Goal: Information Seeking & Learning: Learn about a topic

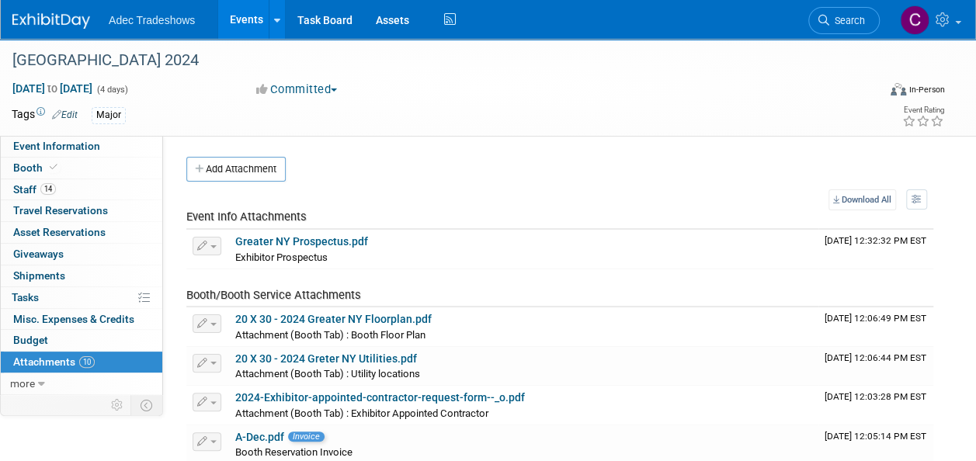
click at [172, 29] on ul "Adec Tradeshows Events Add Event Bulk Upload Events Shareable Event Boards Rece…" at bounding box center [284, 19] width 351 height 39
click at [243, 23] on link "Events" at bounding box center [246, 19] width 57 height 39
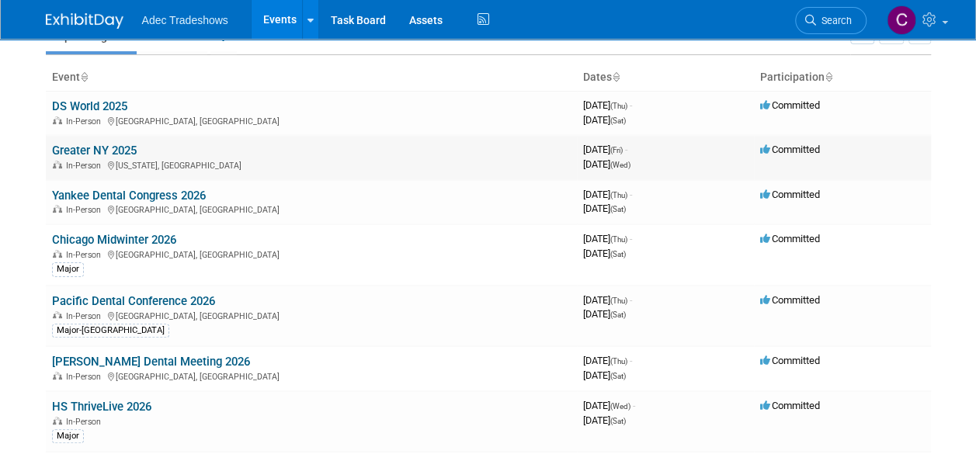
scroll to position [155, 0]
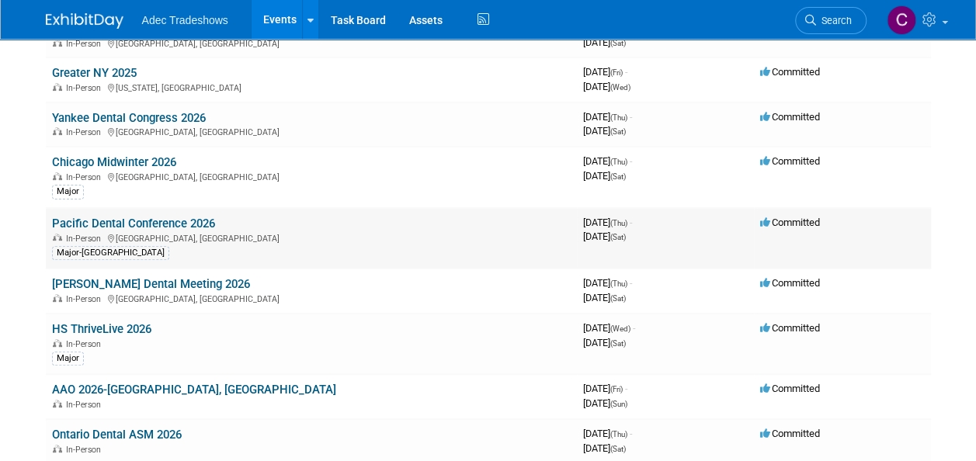
click at [109, 221] on link "Pacific Dental Conference 2026" at bounding box center [133, 224] width 163 height 14
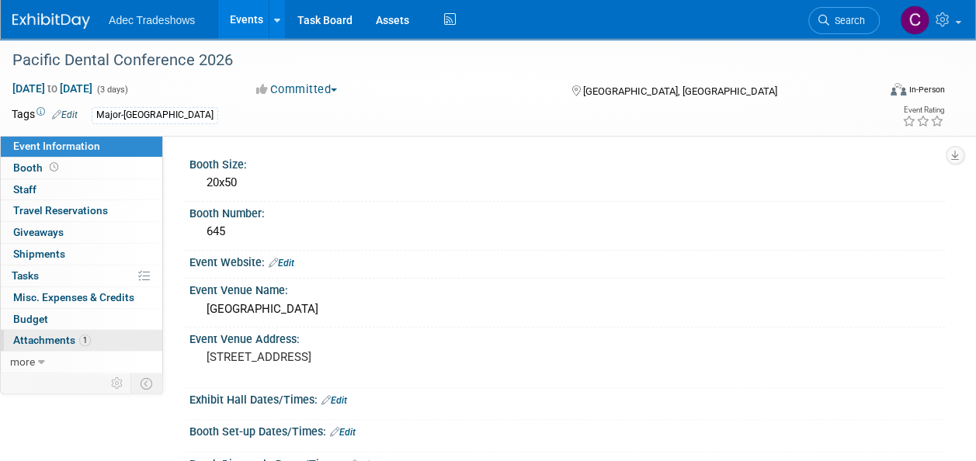
click at [66, 338] on span "Attachments 1" at bounding box center [52, 340] width 78 height 12
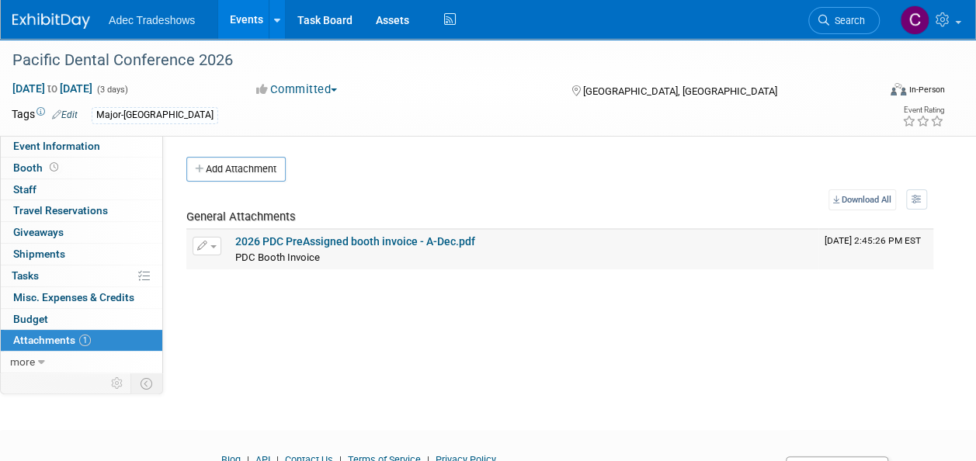
click at [379, 236] on link "2026 PDC PreAssigned booth invoice - A-Dec.pdf" at bounding box center [355, 241] width 240 height 12
click at [247, 18] on link "Events" at bounding box center [246, 19] width 57 height 39
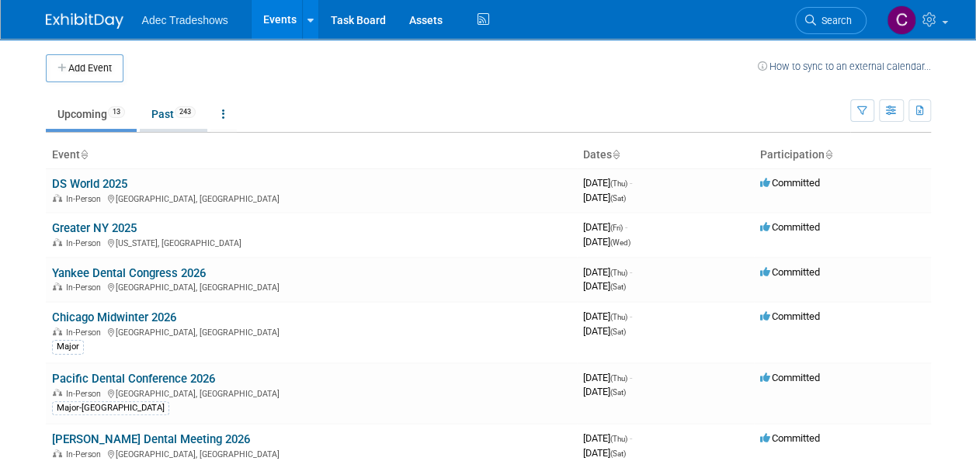
click at [170, 115] on link "Past 243" at bounding box center [174, 113] width 68 height 29
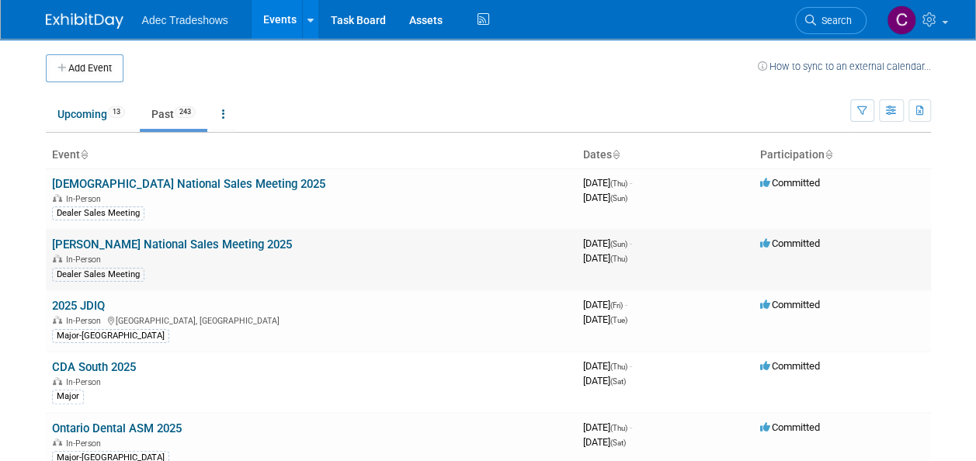
click at [147, 238] on link "[PERSON_NAME] National Sales Meeting 2025" at bounding box center [172, 245] width 240 height 14
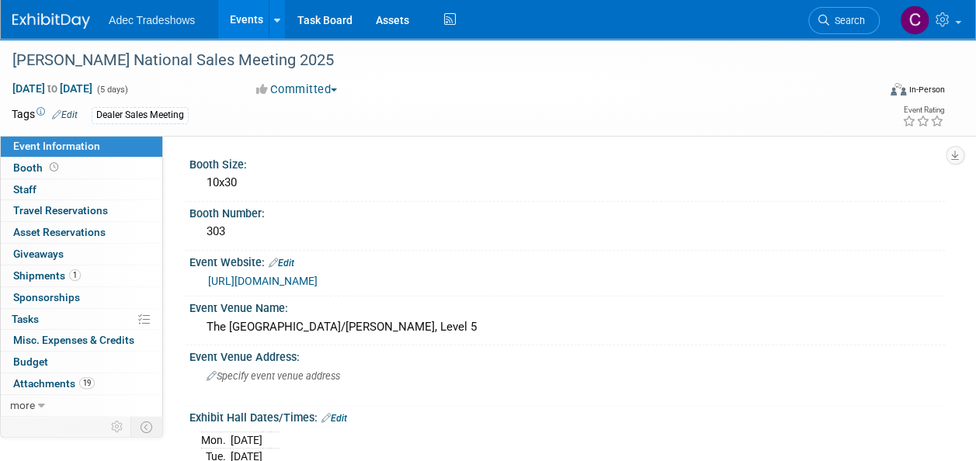
click at [317, 275] on link "https://metroconnections.swoogo.com/PattersonNASMVendor25" at bounding box center [262, 281] width 109 height 12
click at [566, 157] on div "Booth Size:" at bounding box center [566, 162] width 755 height 19
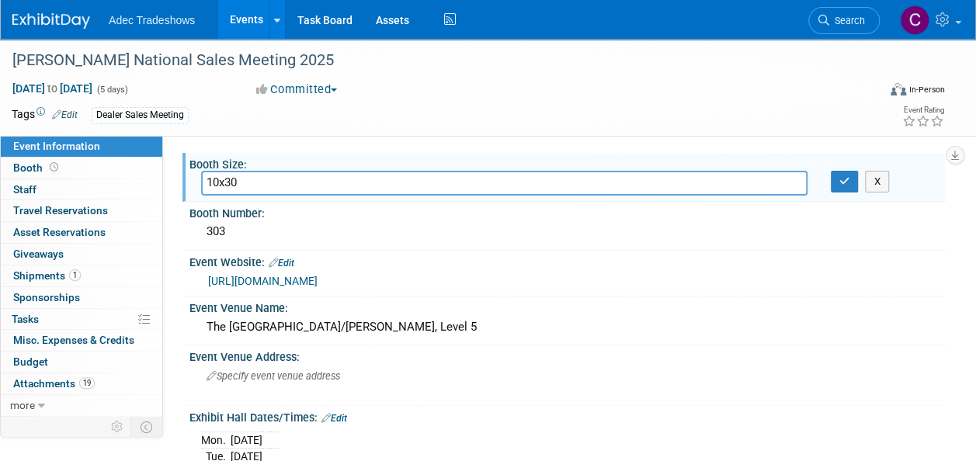
drag, startPoint x: 157, startPoint y: 22, endPoint x: 183, endPoint y: 22, distance: 26.4
click at [158, 22] on span "Adec Tradeshows" at bounding box center [152, 20] width 86 height 12
click at [234, 16] on link "Events" at bounding box center [246, 19] width 57 height 39
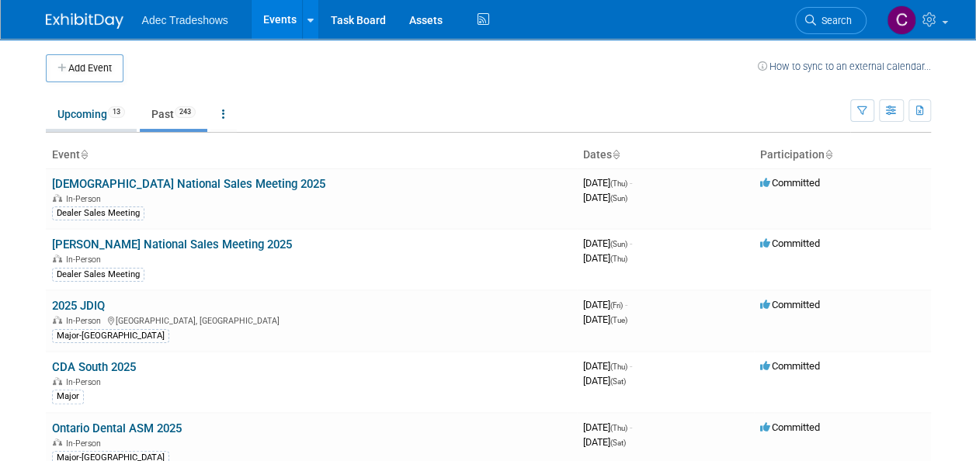
click at [89, 110] on link "Upcoming 13" at bounding box center [91, 113] width 91 height 29
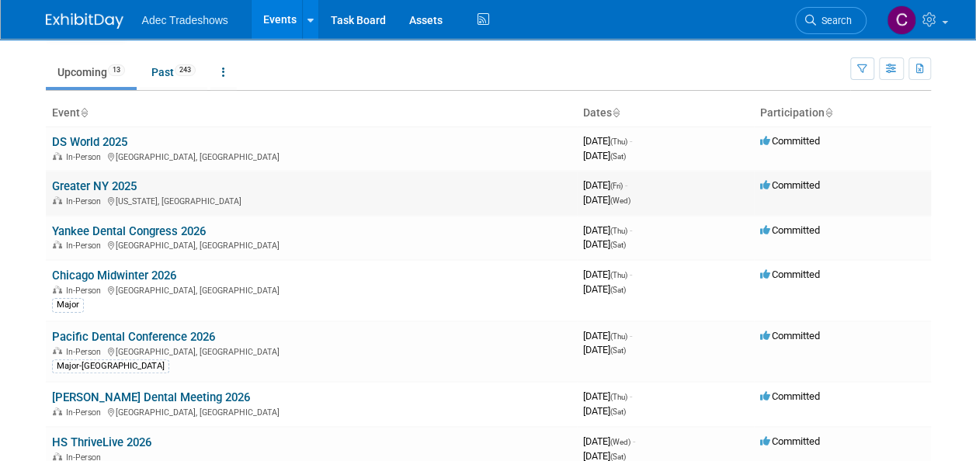
scroll to position [78, 0]
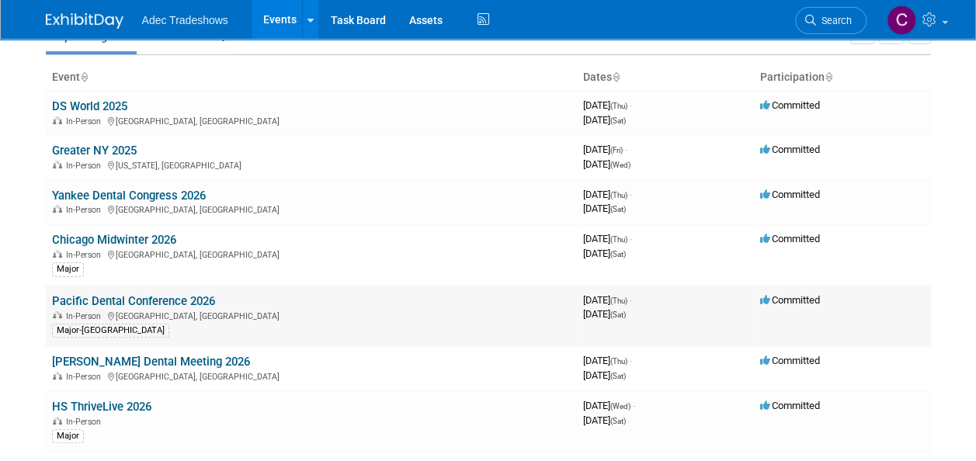
click at [147, 298] on link "Pacific Dental Conference 2026" at bounding box center [133, 301] width 163 height 14
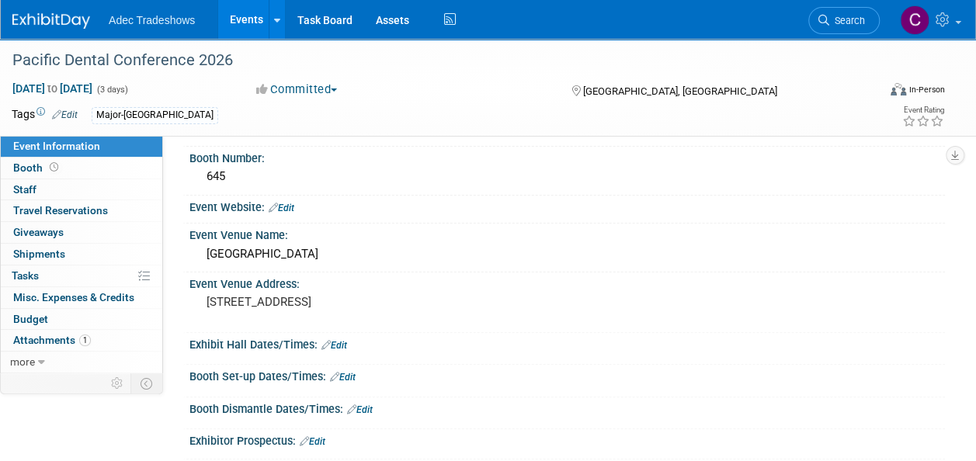
scroll to position [356, 0]
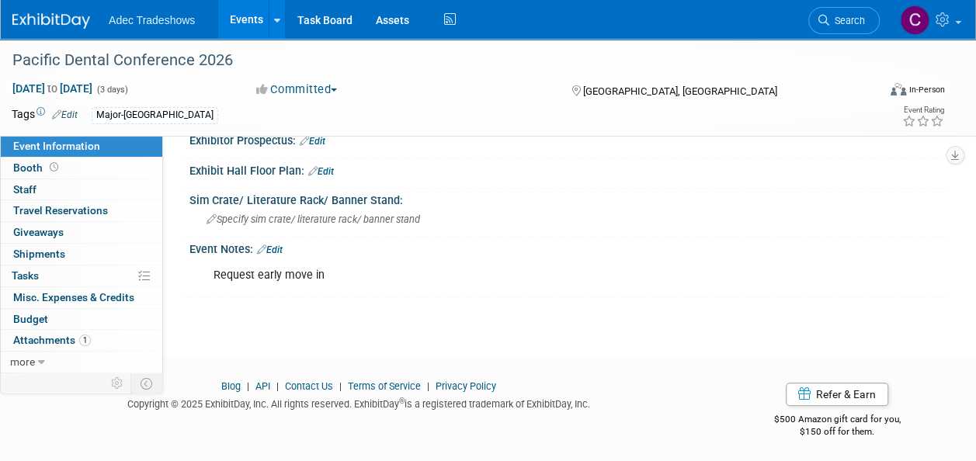
click at [276, 289] on div "Event Notes: Edit Request early move in X" at bounding box center [563, 268] width 762 height 60
click at [288, 248] on div "Event Notes: Edit" at bounding box center [566, 248] width 755 height 20
click at [280, 249] on link "Edit" at bounding box center [270, 250] width 26 height 11
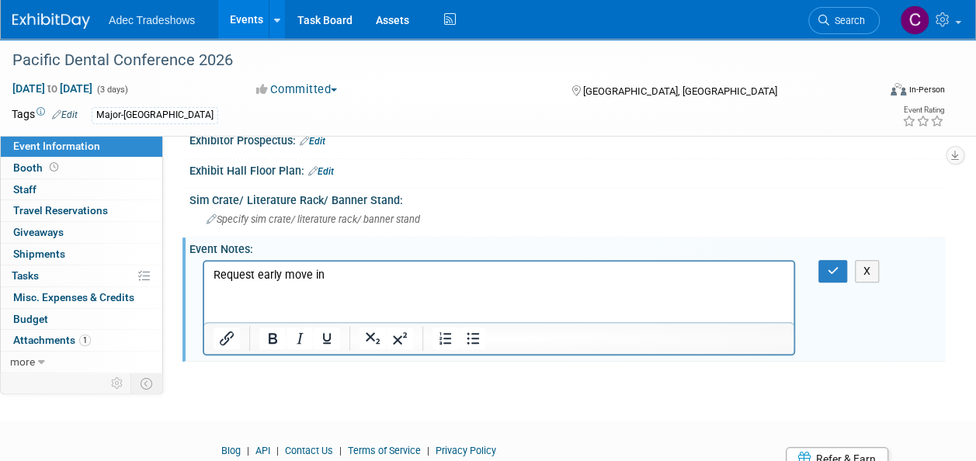
scroll to position [0, 0]
click at [262, 283] on html "Request early move in" at bounding box center [498, 272] width 589 height 22
click at [354, 272] on p "Request early move in" at bounding box center [498, 275] width 571 height 16
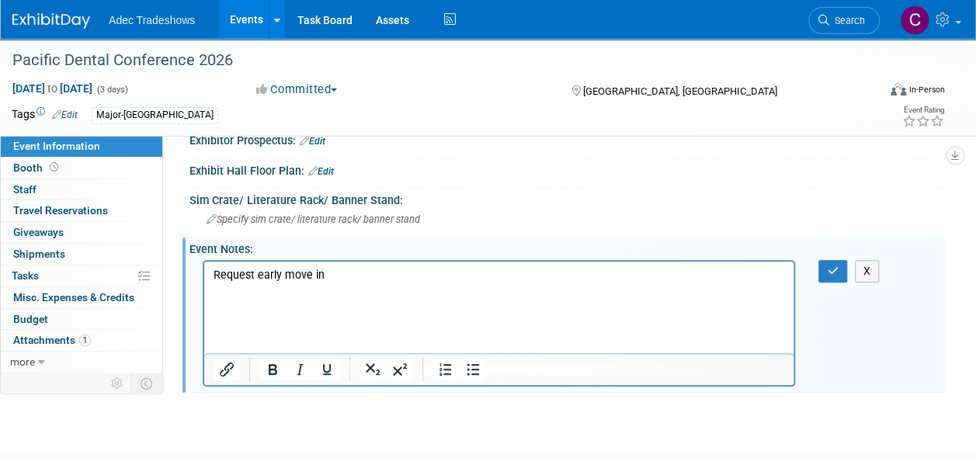
drag, startPoint x: 284, startPoint y: 297, endPoint x: 269, endPoint y: 314, distance: 23.1
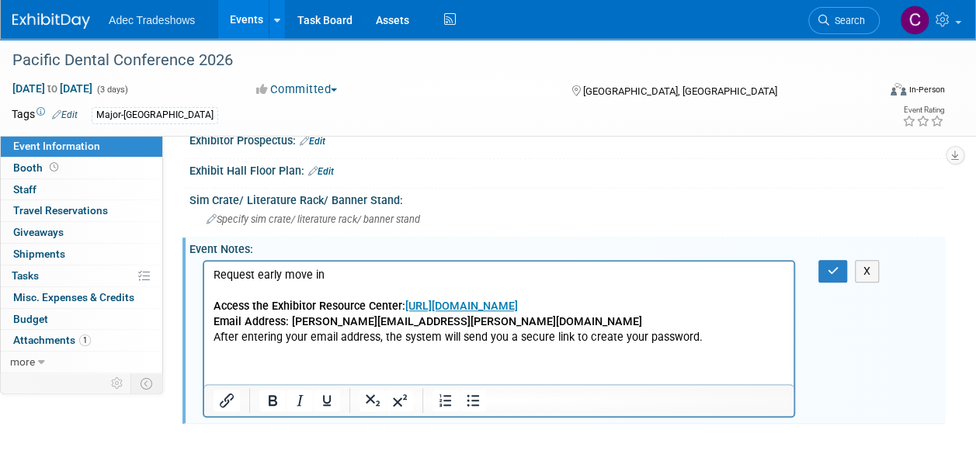
click at [238, 345] on html "Request early move in Access the Exhibitor Resource Center: https://PDC26.exh.m…" at bounding box center [498, 303] width 589 height 84
click at [712, 332] on p "After entering your email address, the system will send you a secure link to cr…" at bounding box center [498, 337] width 571 height 16
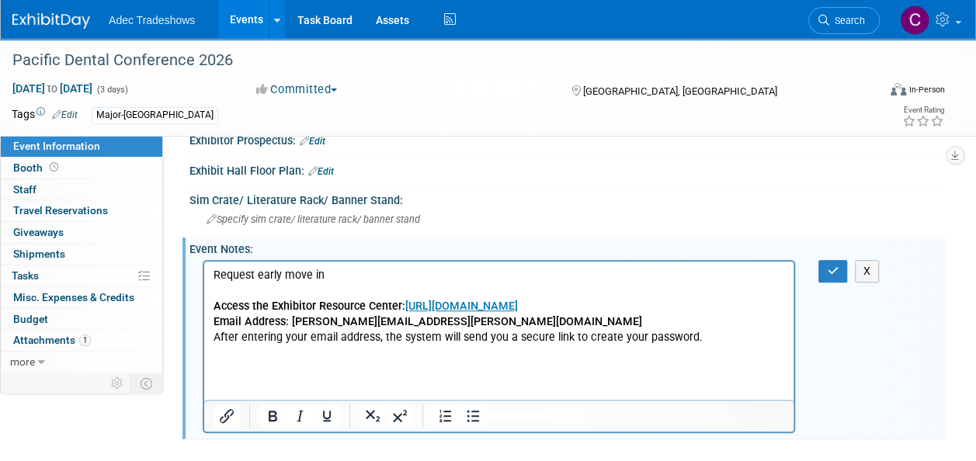
drag, startPoint x: 373, startPoint y: 348, endPoint x: 261, endPoint y: 370, distance: 114.8
click at [261, 360] on html "Request early move in Access the Exhibitor Resource Center: https://PDC26.exh.m…" at bounding box center [498, 310] width 589 height 99
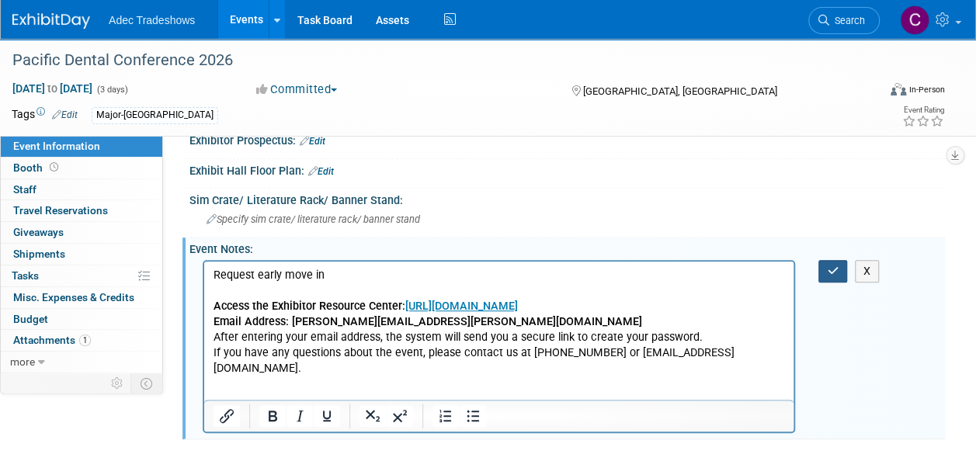
click at [833, 273] on button "button" at bounding box center [832, 271] width 29 height 23
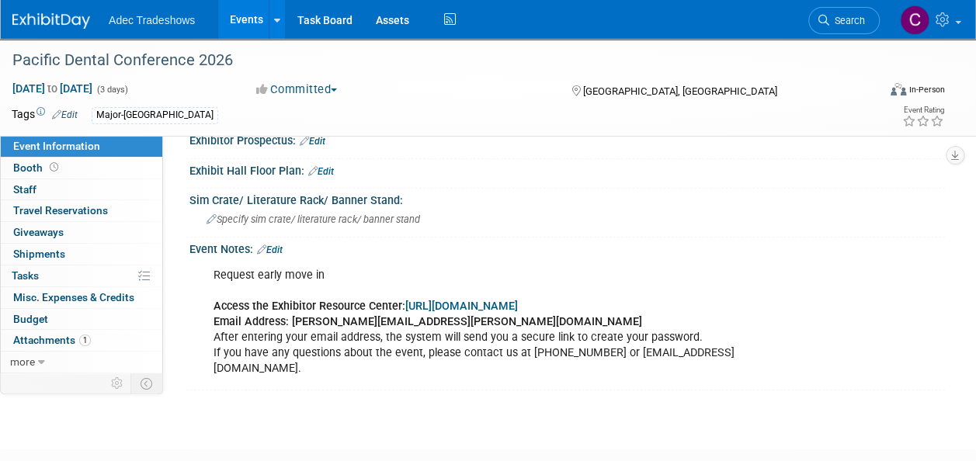
click at [248, 19] on link "Events" at bounding box center [246, 19] width 57 height 39
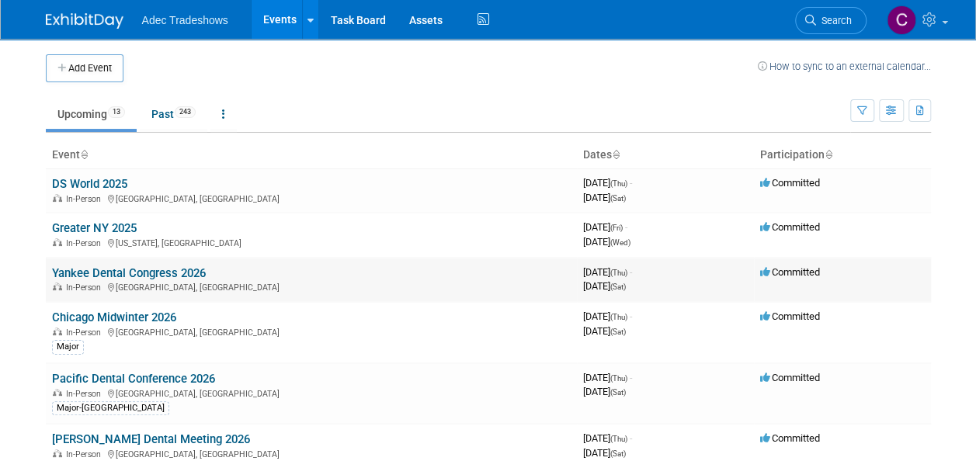
click at [122, 269] on link "Yankee Dental Congress 2026" at bounding box center [129, 273] width 154 height 14
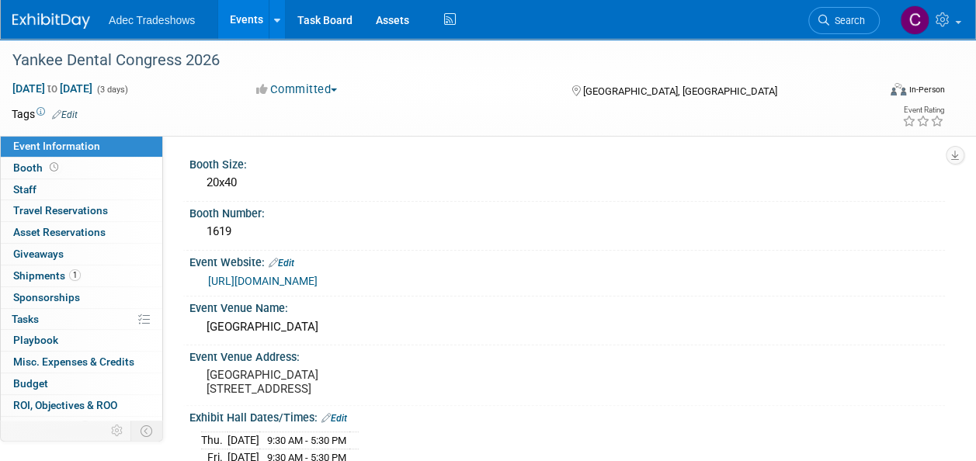
click at [363, 291] on div "https://hub.massdental.org/yankeedental/s/" at bounding box center [566, 280] width 755 height 23
click at [317, 286] on link "https://hub.massdental.org/yankeedental/s/" at bounding box center [262, 281] width 109 height 12
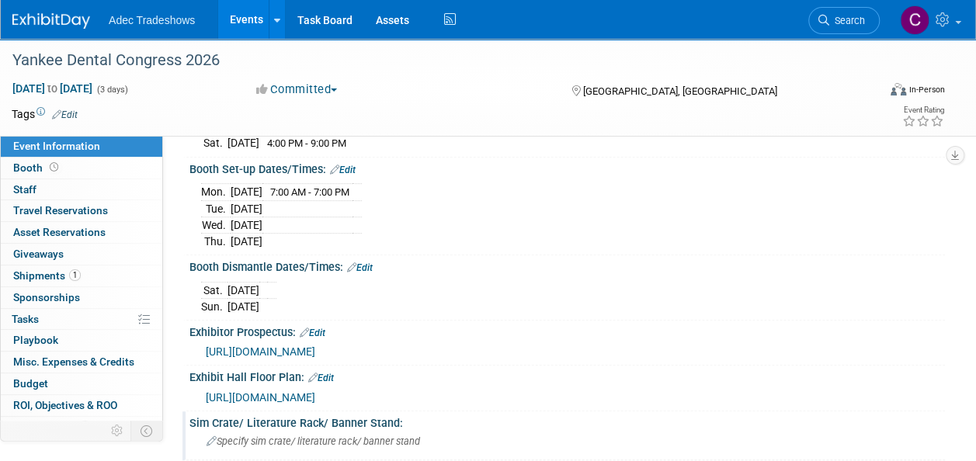
scroll to position [466, 0]
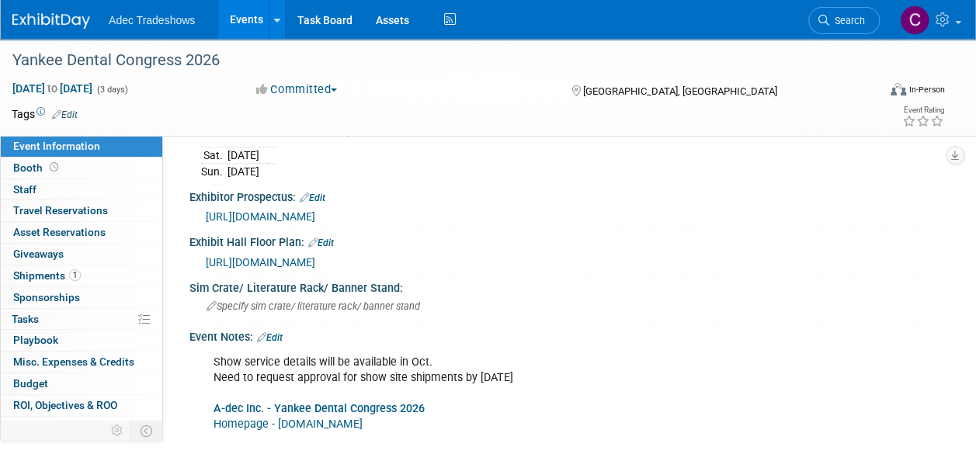
click at [315, 213] on span "https://www.flipsnack.com/B7EBEE5569B/2026-yankee-exhibitor-prospectus/full-vie…" at bounding box center [260, 216] width 109 height 12
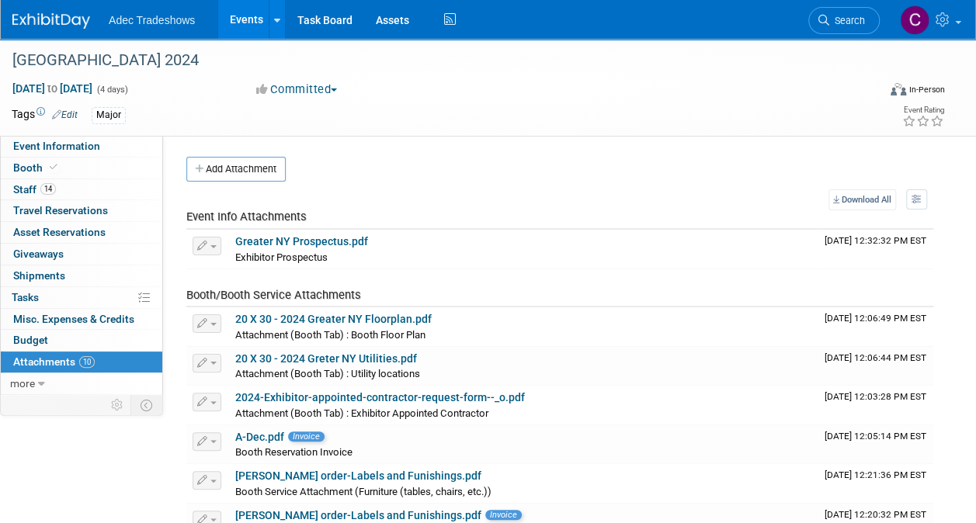
click at [773, 292] on td "Booth/Booth Service Attachments" at bounding box center [502, 288] width 632 height 39
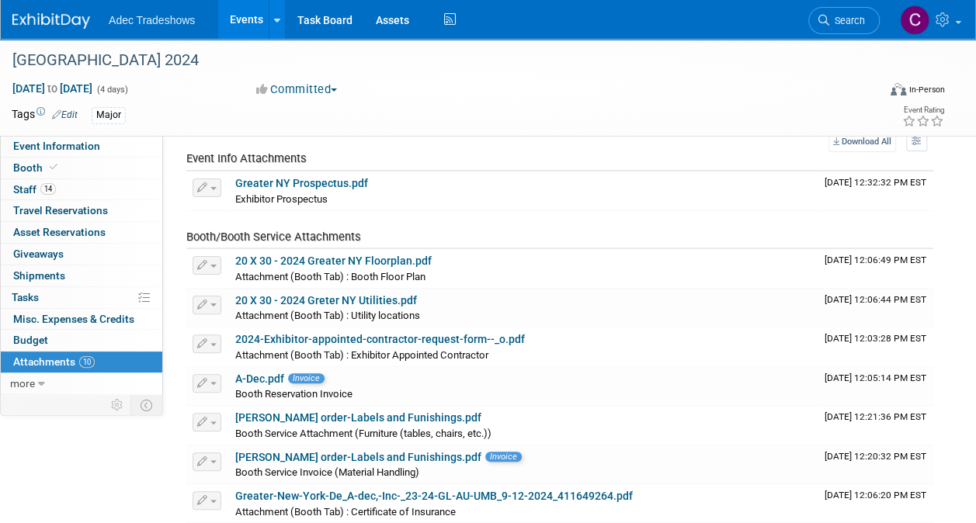
scroll to position [233, 0]
